Goal: Task Accomplishment & Management: Complete application form

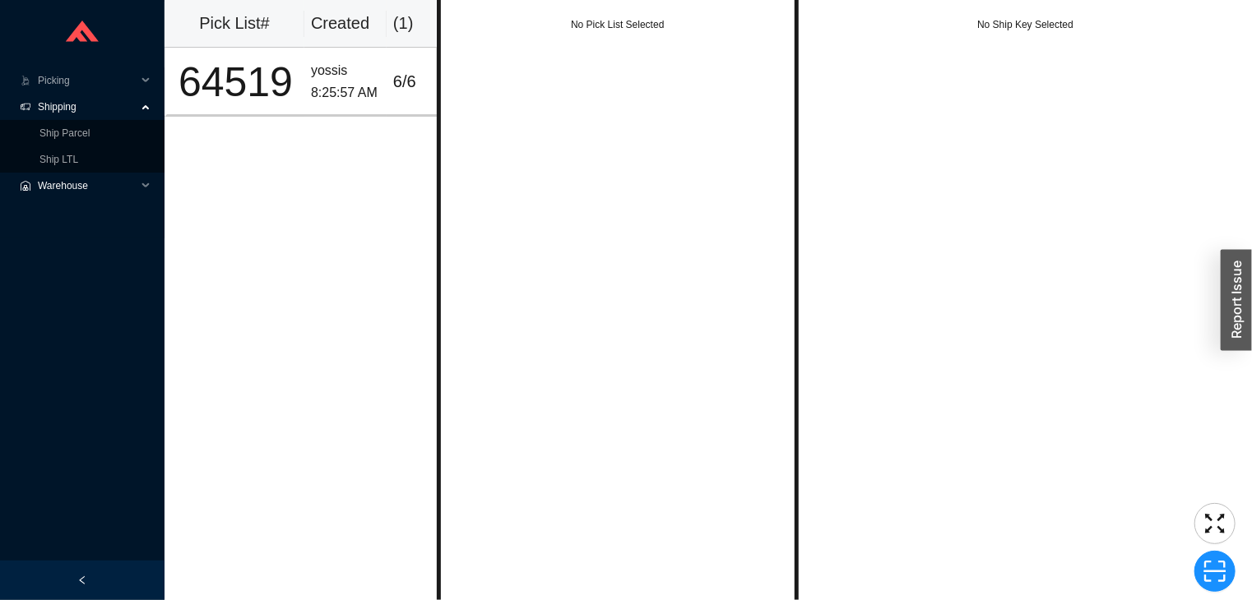
click at [88, 176] on span "Warehouse" at bounding box center [87, 186] width 99 height 26
click at [78, 154] on link "Ship LTL" at bounding box center [58, 160] width 39 height 12
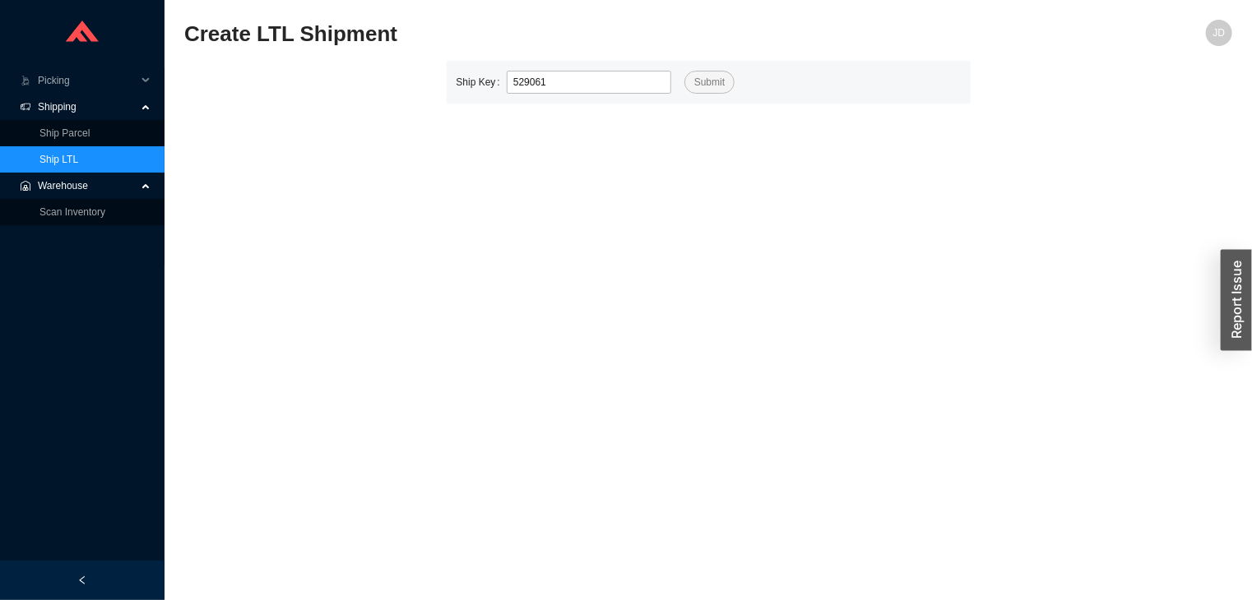
type input "529061"
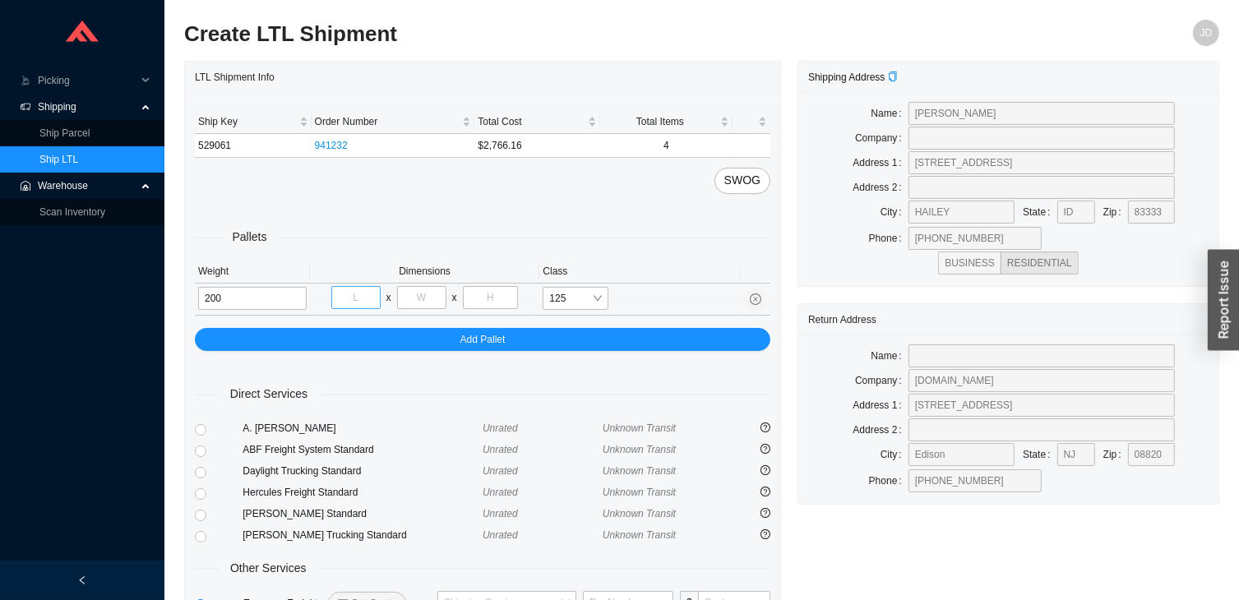
type input "200"
click at [359, 299] on input "tel" at bounding box center [355, 297] width 49 height 23
type input "48"
click at [418, 303] on input "tel" at bounding box center [421, 297] width 49 height 23
type input "32"
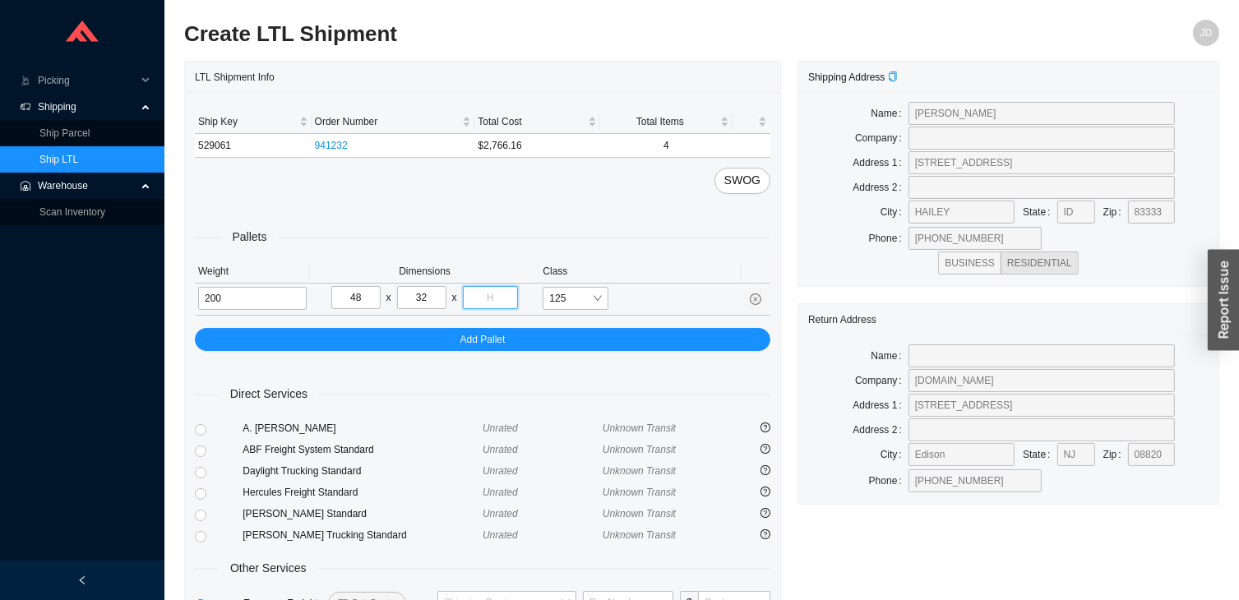
click at [493, 301] on input "tel" at bounding box center [491, 297] width 56 height 23
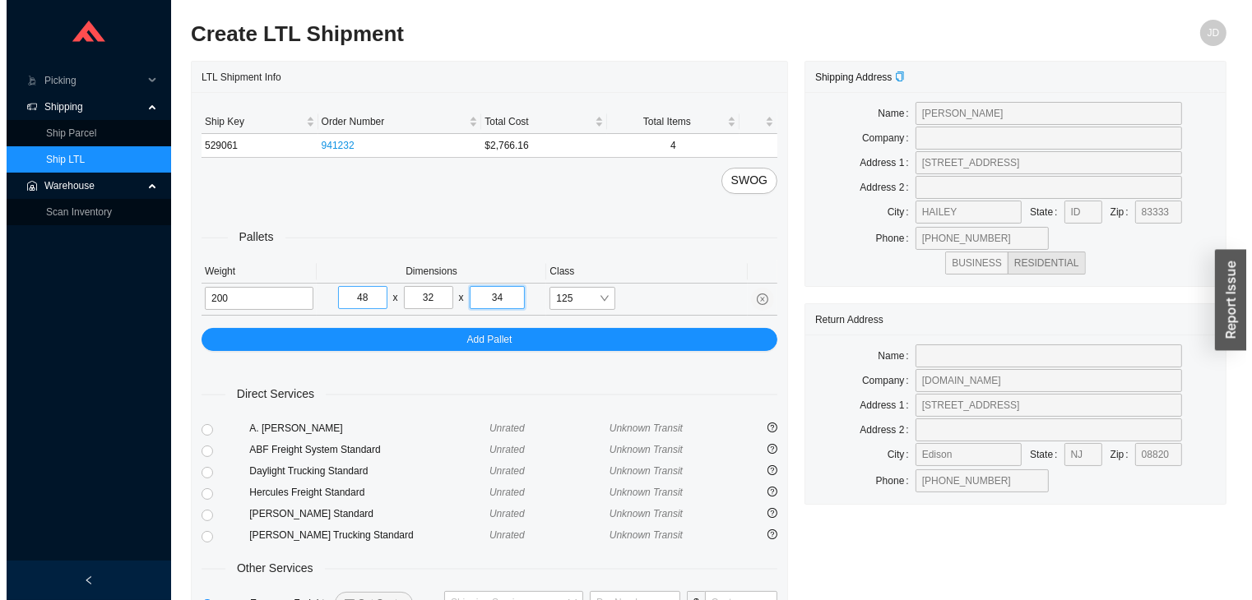
scroll to position [122, 0]
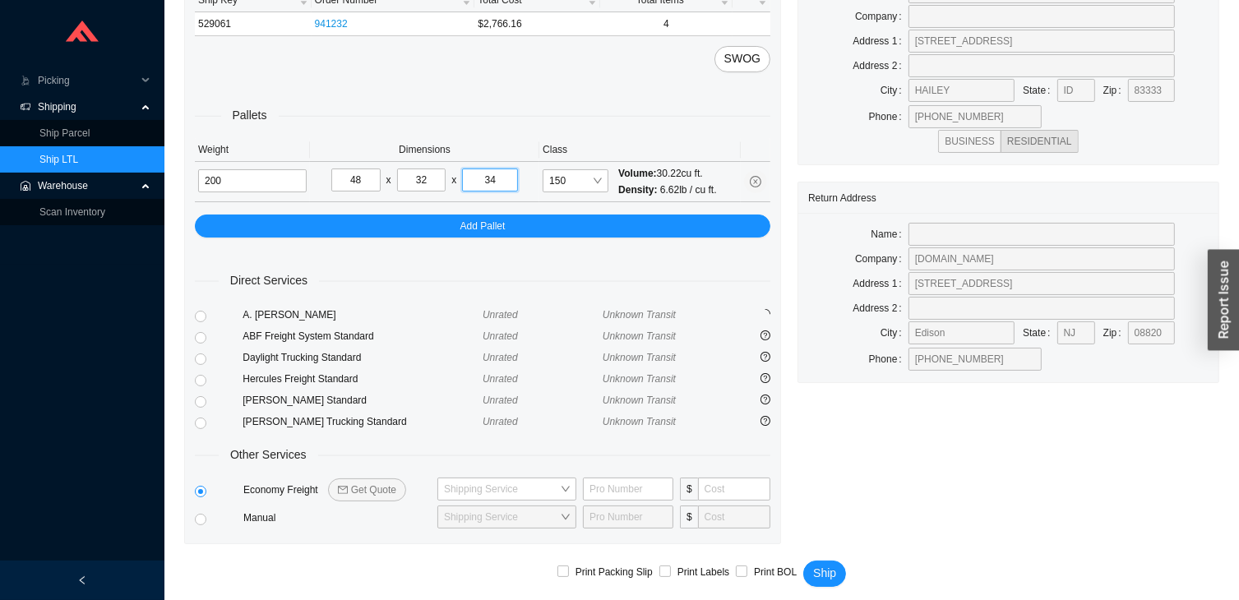
type input "34"
click at [382, 484] on span "Get Quote" at bounding box center [373, 490] width 45 height 16
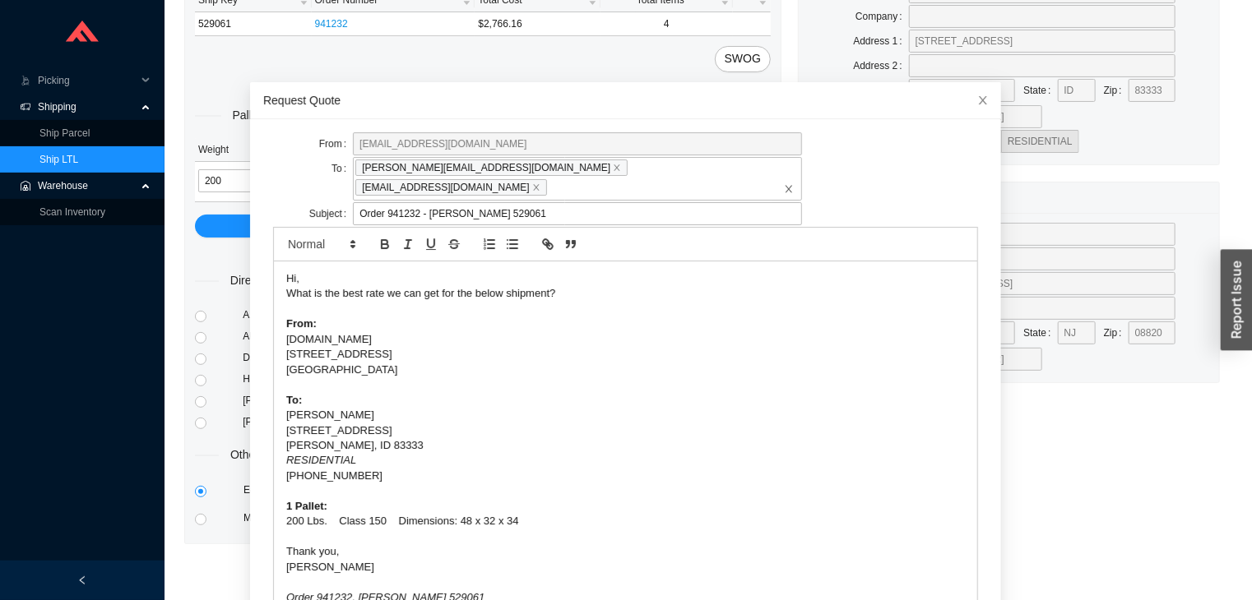
scroll to position [63, 0]
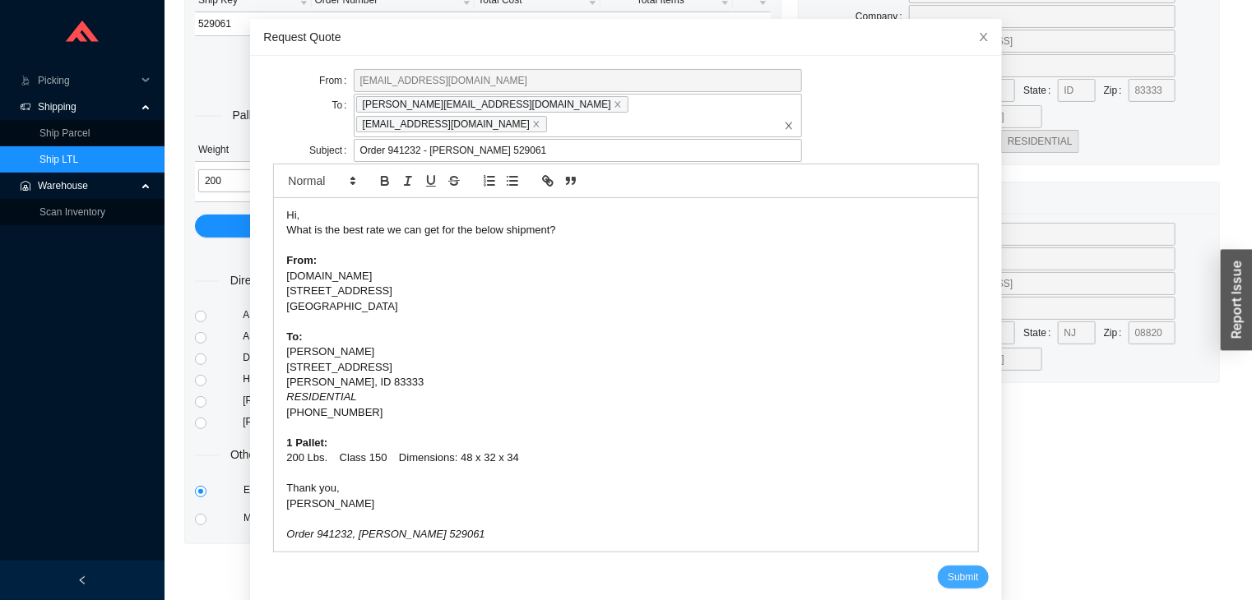
click at [947, 569] on span "Submit" at bounding box center [962, 577] width 30 height 16
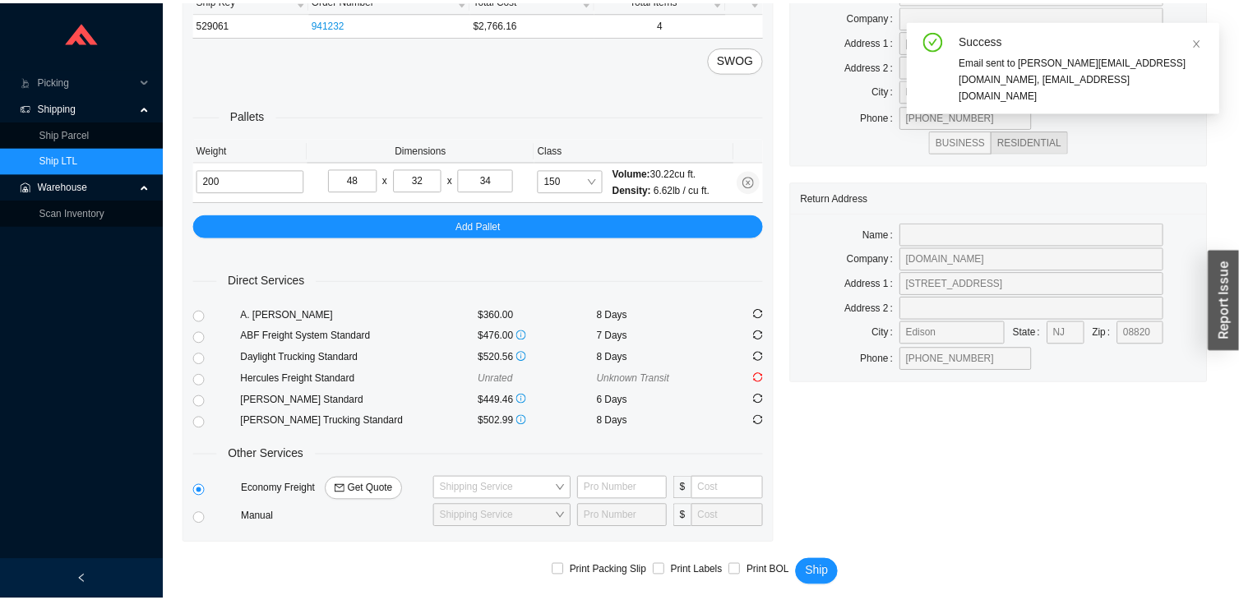
scroll to position [0, 0]
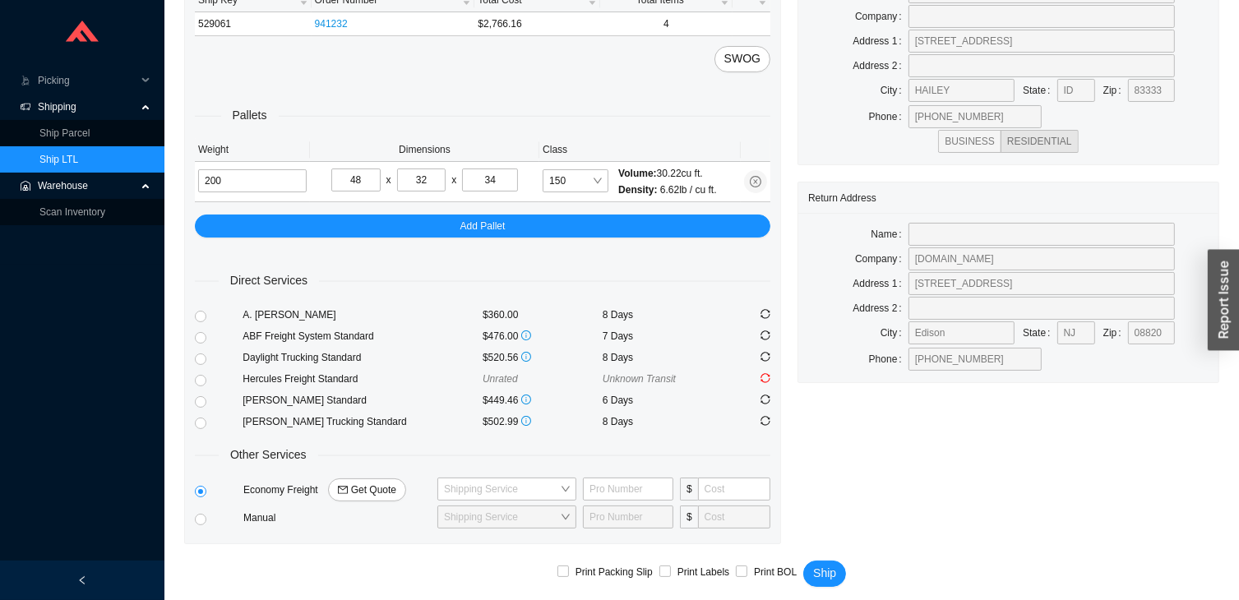
click at [78, 157] on link "Ship LTL" at bounding box center [58, 160] width 39 height 12
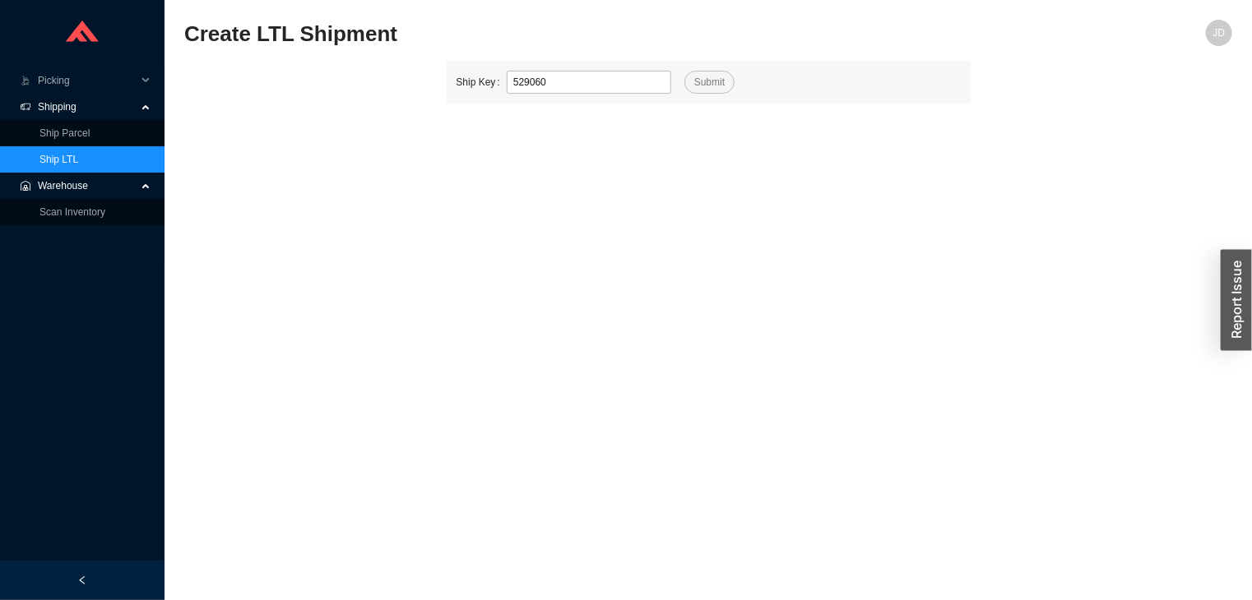
type input "529060"
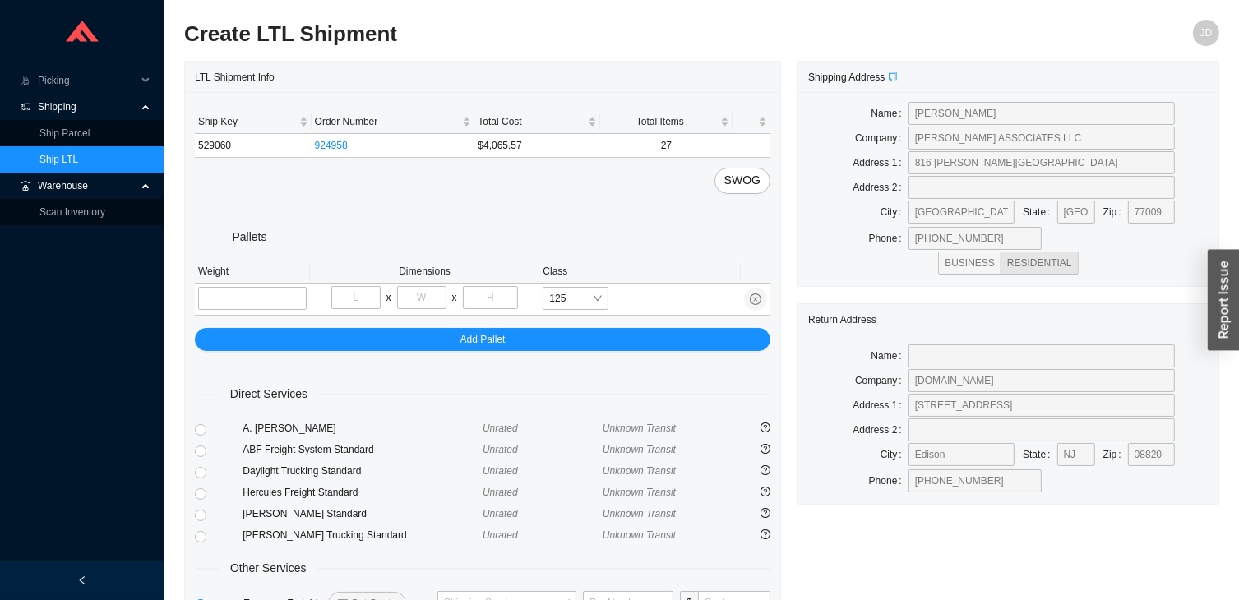
type input "1"
click at [365, 297] on input "tel" at bounding box center [355, 297] width 49 height 23
click at [265, 291] on input "118" at bounding box center [252, 298] width 109 height 23
type input "1"
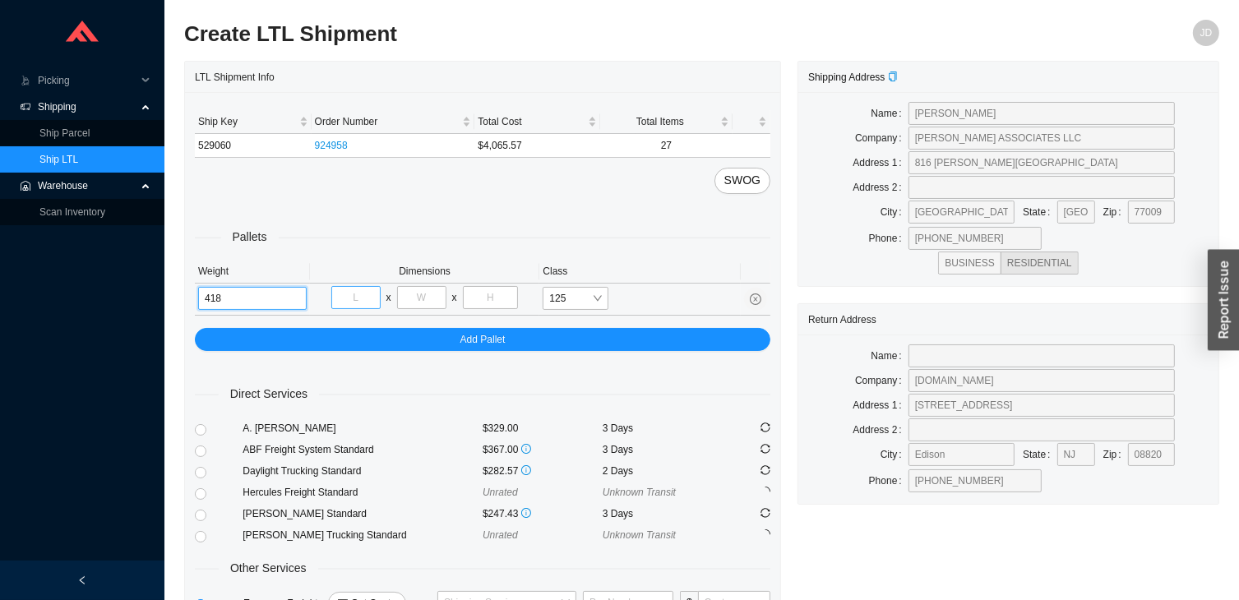
type input "418"
click at [359, 296] on input "tel" at bounding box center [355, 297] width 49 height 23
type input "40"
click at [421, 296] on input "tel" at bounding box center [421, 297] width 49 height 23
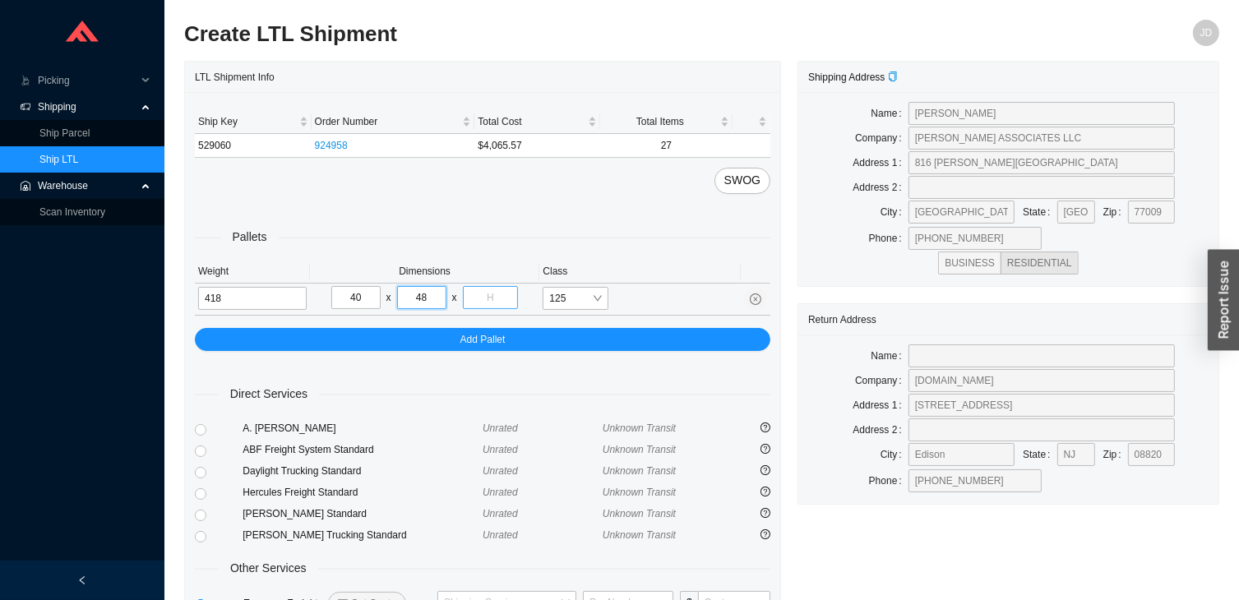
type input "48"
click at [475, 293] on input "tel" at bounding box center [491, 297] width 56 height 23
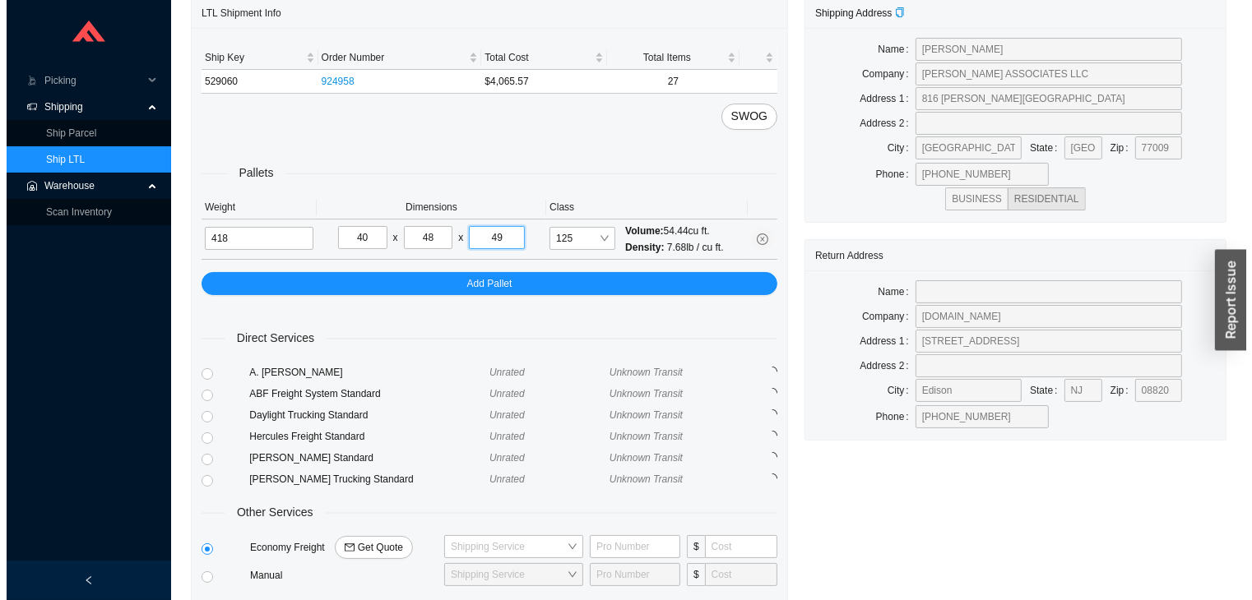
scroll to position [129, 0]
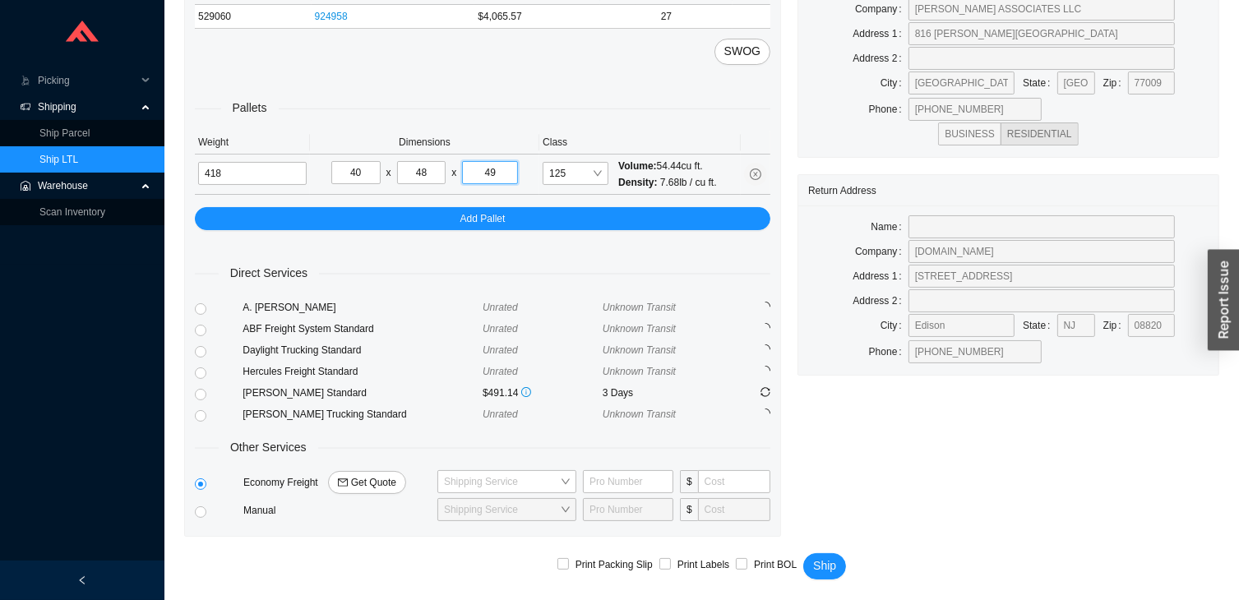
type input "49"
click at [371, 477] on span "Get Quote" at bounding box center [373, 483] width 45 height 16
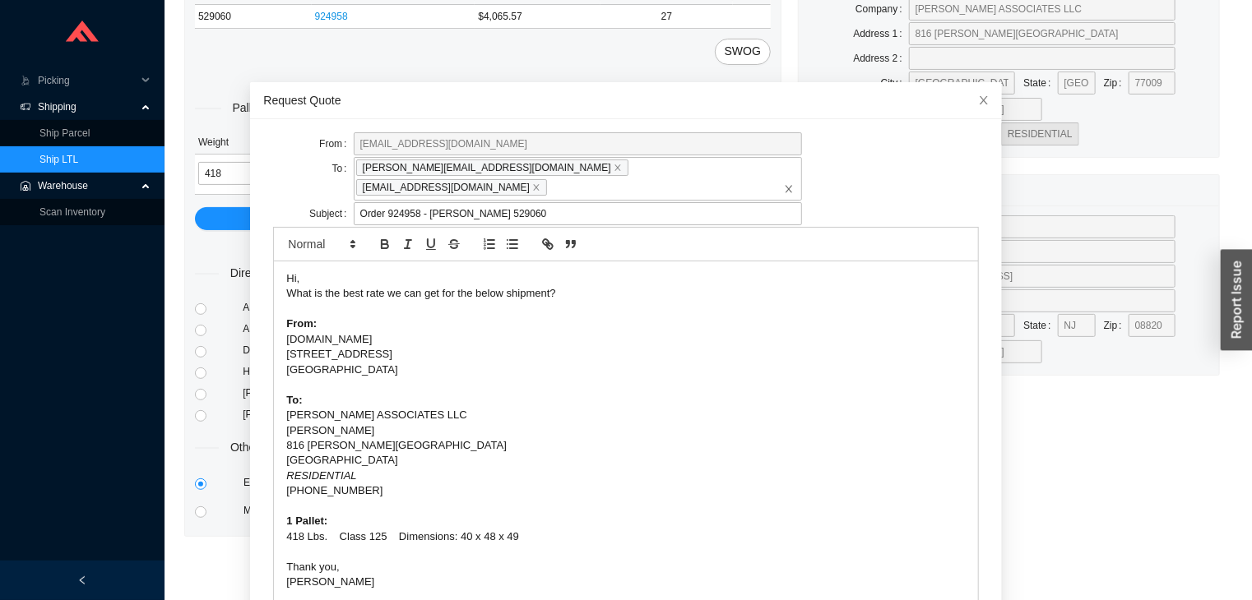
scroll to position [79, 0]
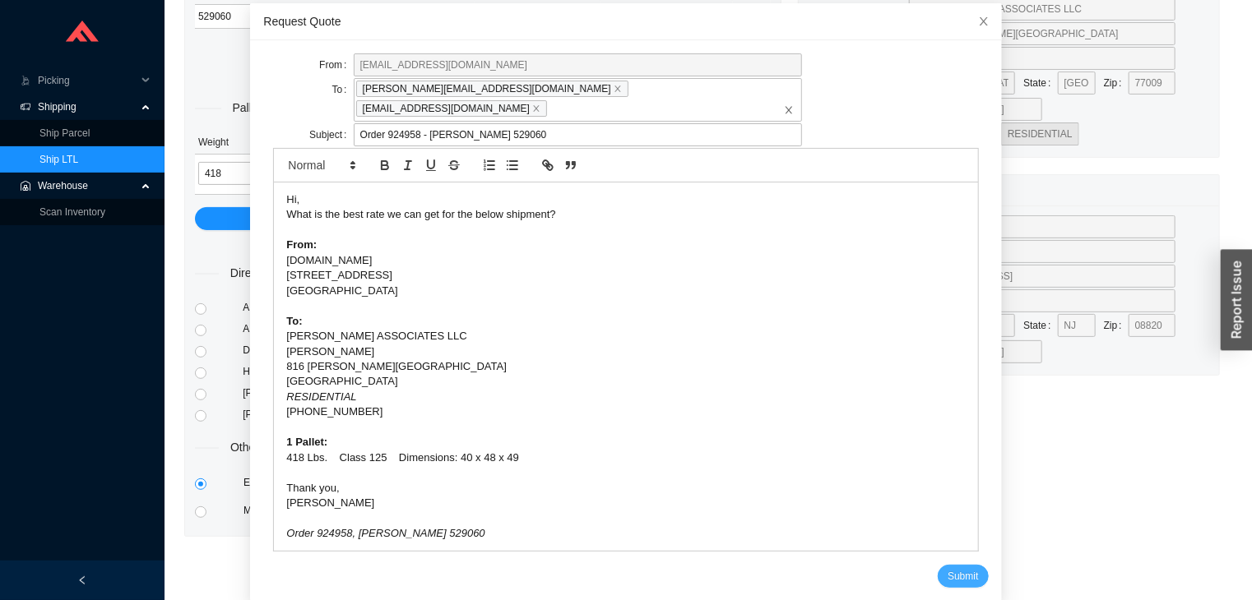
click at [947, 568] on span "Submit" at bounding box center [962, 576] width 30 height 16
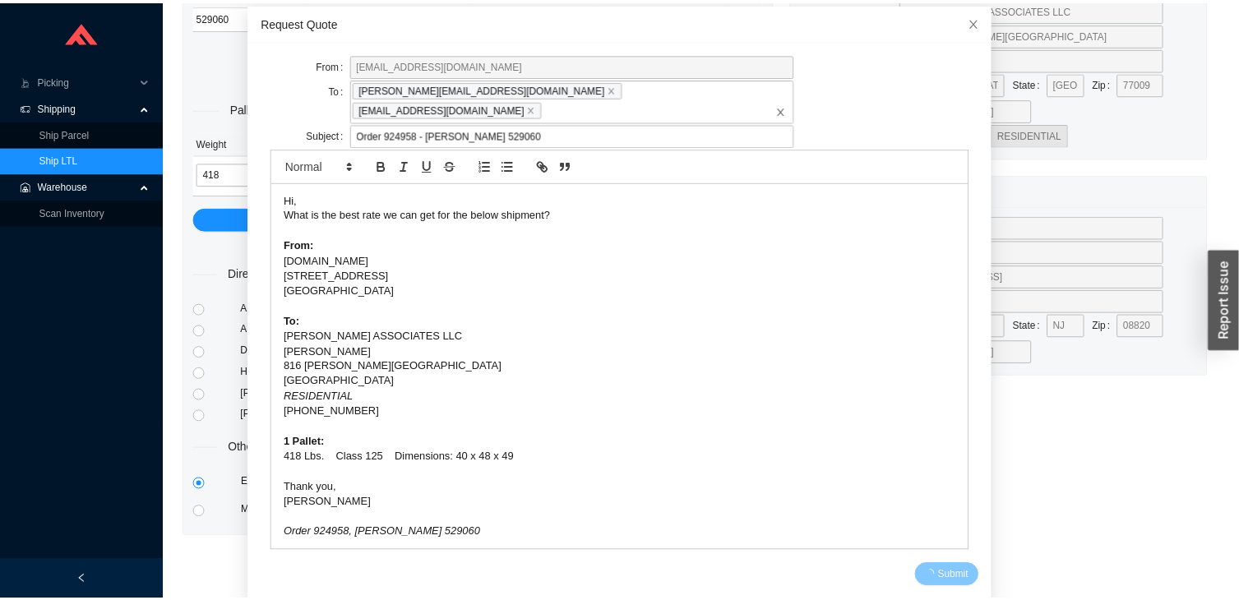
scroll to position [0, 0]
